Goal: Task Accomplishment & Management: Manage account settings

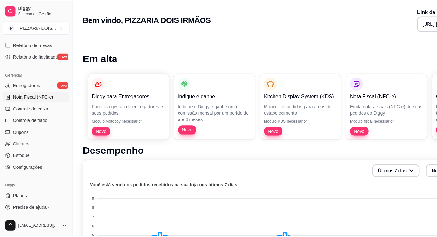
scroll to position [338, 0]
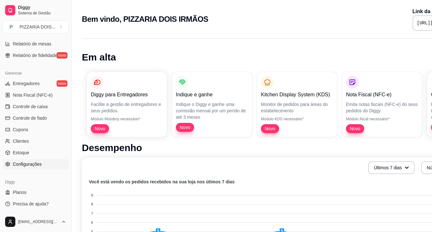
click at [42, 161] on span "Configurações" at bounding box center [27, 164] width 29 height 6
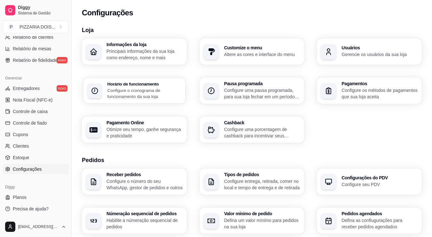
click at [170, 86] on h3 "Horário de funcionamento" at bounding box center [144, 84] width 74 height 4
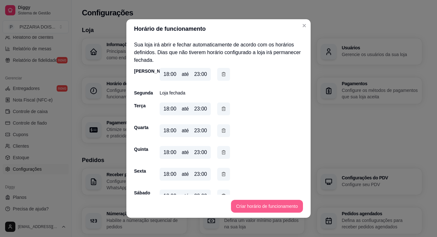
click at [258, 201] on button "Criar horário de funcionamento" at bounding box center [267, 206] width 72 height 13
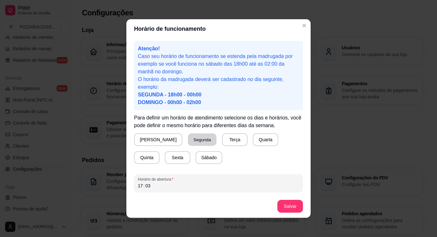
click at [188, 146] on button "Segunda" at bounding box center [202, 139] width 28 height 12
click at [303, 200] on button "Salvar" at bounding box center [290, 206] width 25 height 12
click at [179, 97] on span "SEGUNDA - 18h00 - 00h00" at bounding box center [170, 94] width 64 height 5
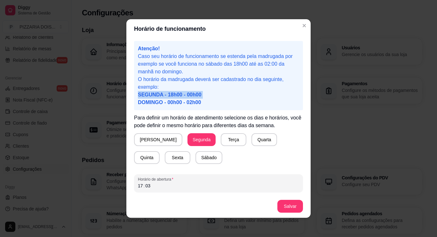
click at [180, 97] on span "SEGUNDA - 18h00 - 00h00" at bounding box center [170, 94] width 64 height 5
click at [179, 97] on span "SEGUNDA - 18h00 - 00h00" at bounding box center [170, 94] width 64 height 5
click at [178, 97] on span "SEGUNDA - 18h00 - 00h00" at bounding box center [170, 94] width 64 height 5
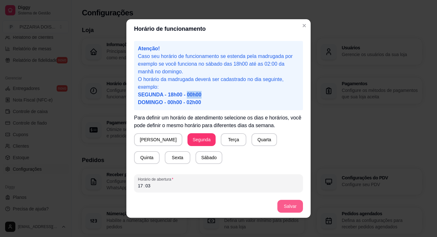
click at [302, 200] on button "Salvar" at bounding box center [290, 206] width 26 height 13
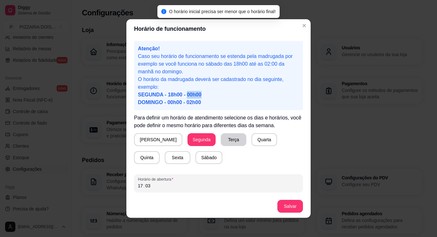
click at [221, 146] on button "Terça" at bounding box center [234, 139] width 26 height 13
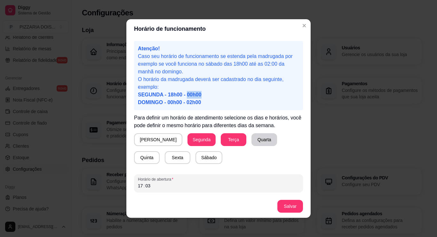
click at [251, 146] on button "Quarta" at bounding box center [264, 139] width 26 height 13
click at [159, 164] on button "Quinta" at bounding box center [146, 157] width 25 height 12
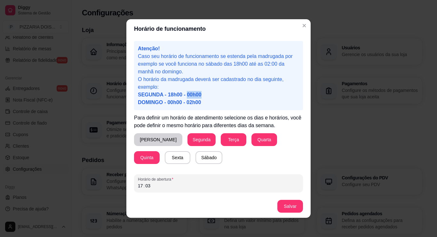
click at [134, 146] on button "[PERSON_NAME]" at bounding box center [158, 139] width 48 height 13
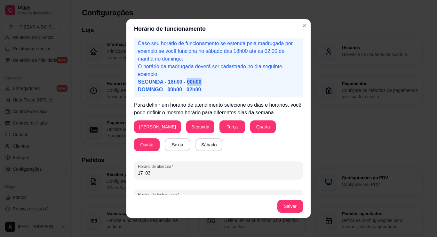
scroll to position [26, 0]
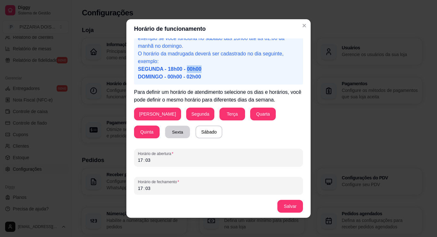
click at [165, 138] on button "Sexta" at bounding box center [177, 132] width 25 height 12
click at [195, 138] on button "Sábado" at bounding box center [208, 131] width 27 height 13
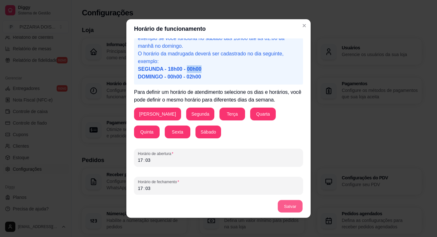
click at [296, 200] on button "Salvar" at bounding box center [290, 206] width 25 height 12
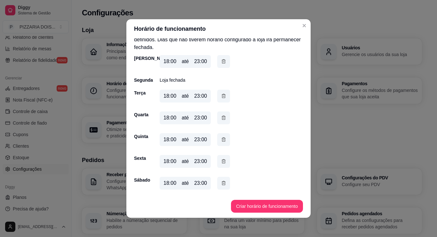
scroll to position [0, 0]
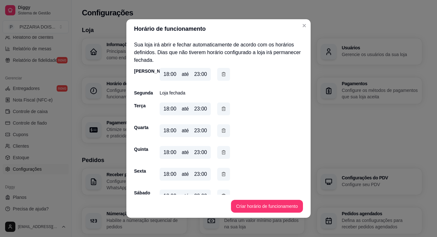
click at [164, 96] on p "Loja fechada" at bounding box center [173, 93] width 26 height 6
click at [278, 204] on button "Criar horário de funcionamento" at bounding box center [267, 206] width 72 height 13
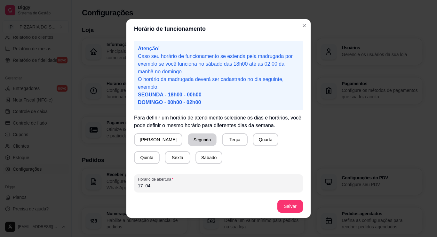
click at [188, 146] on button "Segunda" at bounding box center [202, 139] width 28 height 12
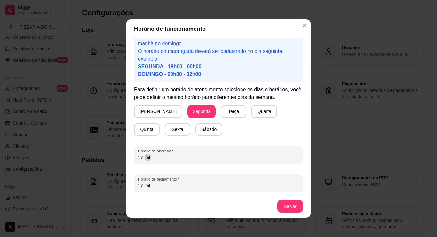
click at [146, 154] on div "17 : 04" at bounding box center [218, 158] width 161 height 8
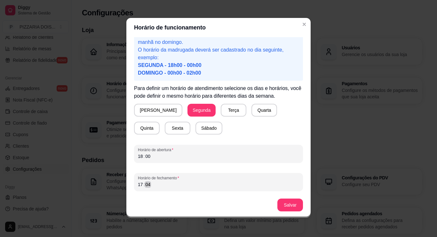
click at [139, 176] on div "Horário de fechamento 17 : 04" at bounding box center [218, 182] width 169 height 18
click at [137, 181] on div "17" at bounding box center [140, 184] width 6 height 6
click at [303, 199] on button "Salvar" at bounding box center [290, 204] width 26 height 13
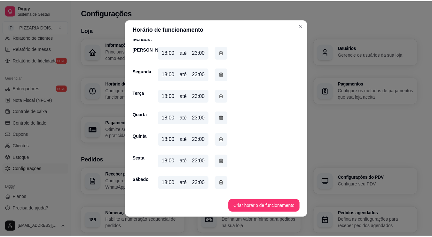
scroll to position [86, 0]
